Goal: Transaction & Acquisition: Book appointment/travel/reservation

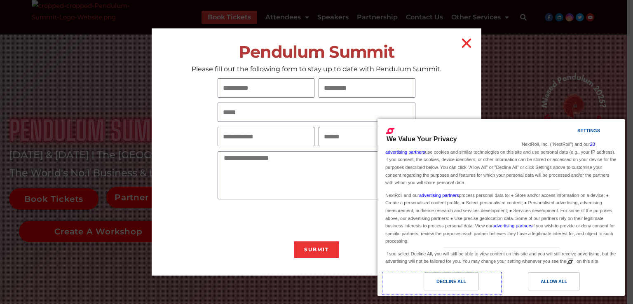
click at [453, 280] on div "Decline All" at bounding box center [451, 281] width 30 height 9
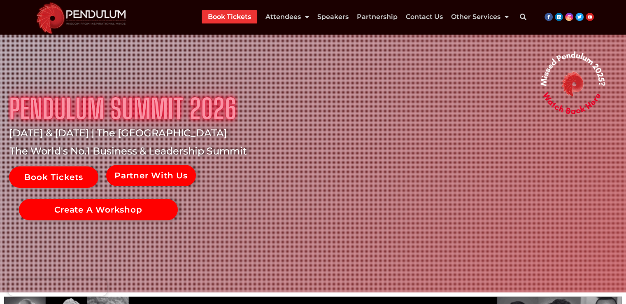
scroll to position [41, 0]
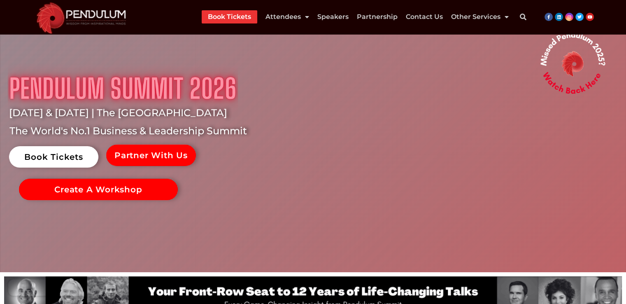
click at [64, 154] on link "Book Tickets" at bounding box center [53, 156] width 89 height 21
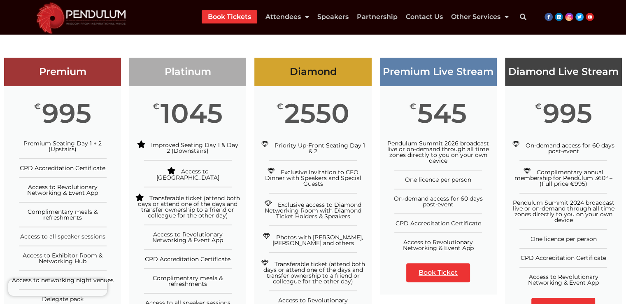
scroll to position [0, 0]
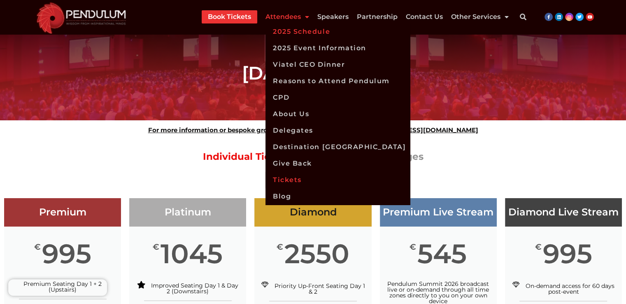
click at [303, 30] on link "2025 Schedule" at bounding box center [338, 31] width 145 height 16
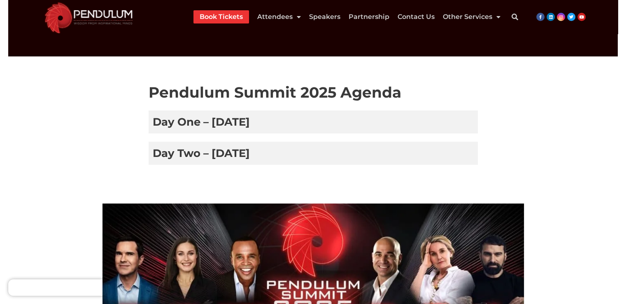
scroll to position [110, 0]
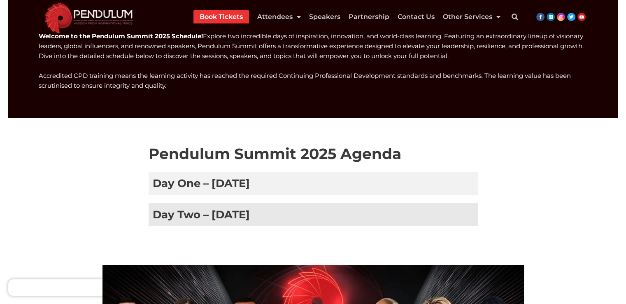
click at [238, 215] on h3 "Day Two – [DATE]" at bounding box center [313, 214] width 329 height 23
